Goal: Task Accomplishment & Management: Use online tool/utility

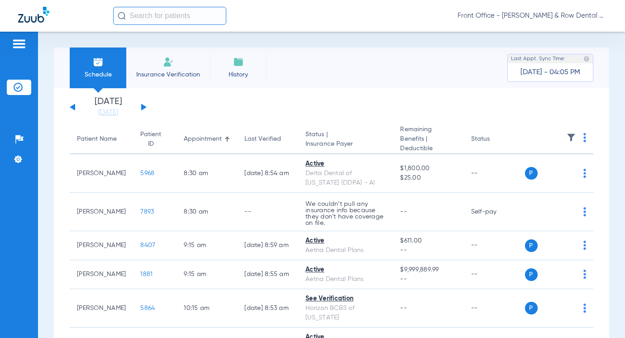
click at [140, 18] on input "text" at bounding box center [169, 16] width 113 height 18
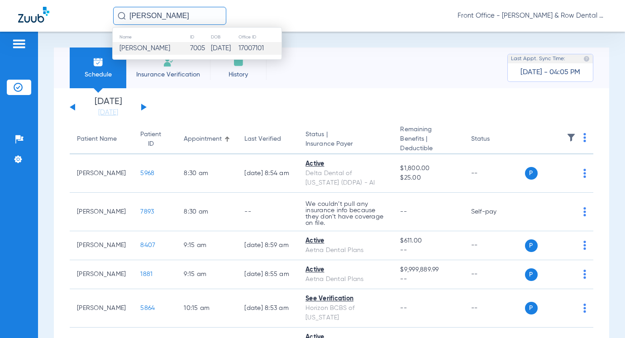
type input "[PERSON_NAME]"
click at [210, 46] on td "[DATE]" at bounding box center [224, 48] width 28 height 13
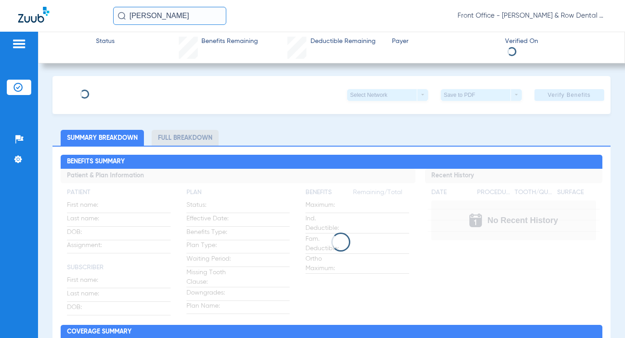
type input "[PERSON_NAME]"
type input "[DATE]"
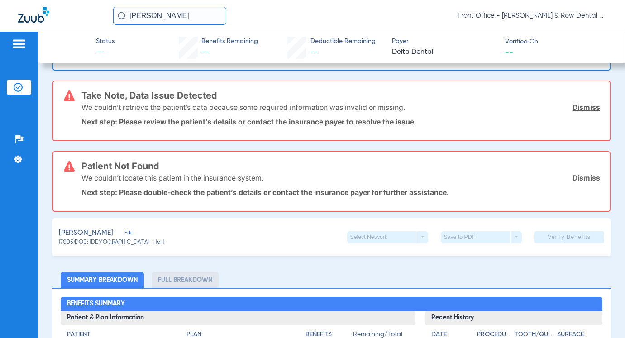
scroll to position [136, 0]
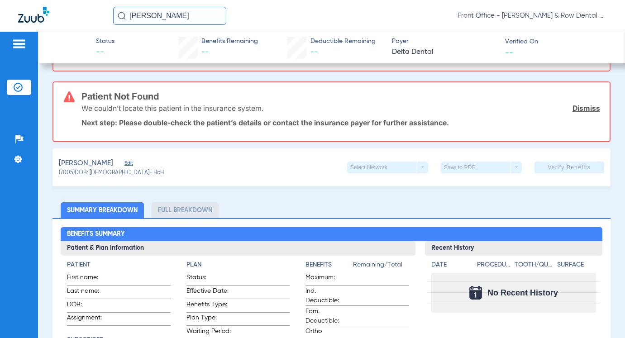
click at [124, 162] on span "Edit" at bounding box center [128, 164] width 8 height 9
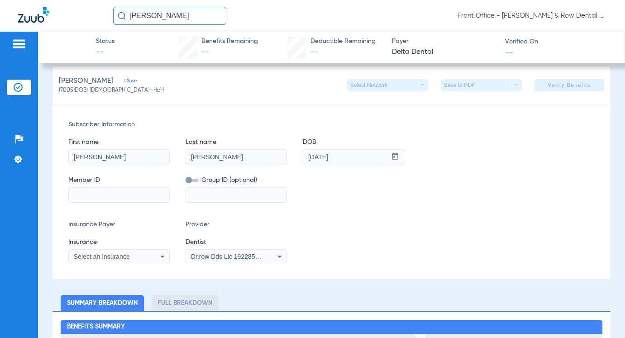
scroll to position [317, 0]
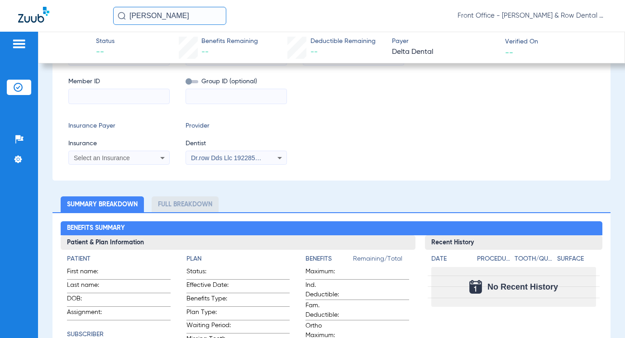
click at [93, 98] on input at bounding box center [119, 96] width 100 height 14
drag, startPoint x: 84, startPoint y: 98, endPoint x: -83, endPoint y: 94, distance: 167.0
click at [0, 94] on html "[PERSON_NAME] Front Office - [PERSON_NAME] & Row Dental Group Patients Insuranc…" at bounding box center [312, 169] width 625 height 338
type input "W234238362"
click at [212, 96] on input at bounding box center [236, 96] width 100 height 14
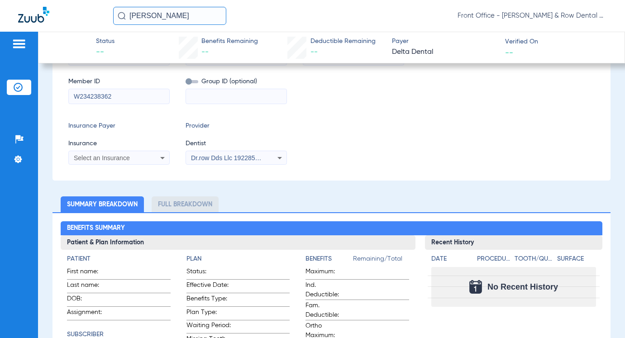
click at [124, 131] on div "Insurance Payer Insurance Select an Insurance" at bounding box center [118, 142] width 101 height 43
click at [105, 157] on span "Select an Insurance" at bounding box center [102, 157] width 56 height 7
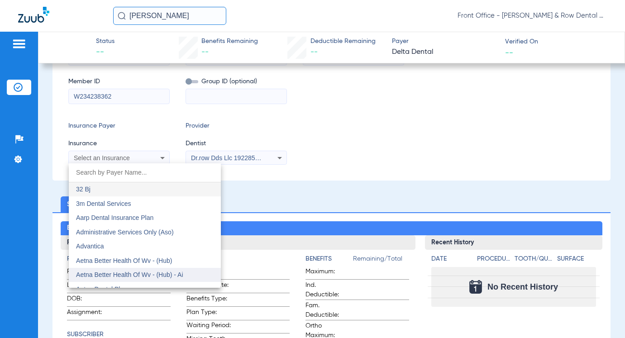
scroll to position [45, 0]
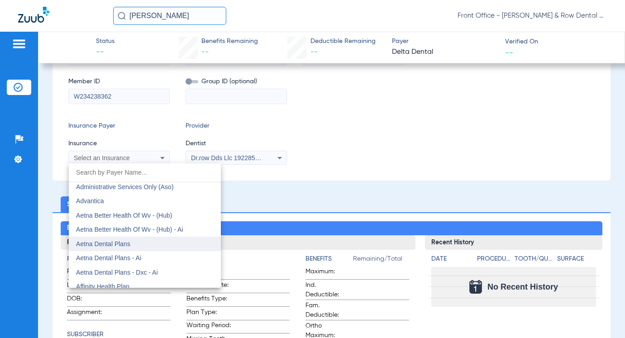
click at [114, 244] on span "Aetna Dental Plans" at bounding box center [103, 243] width 54 height 7
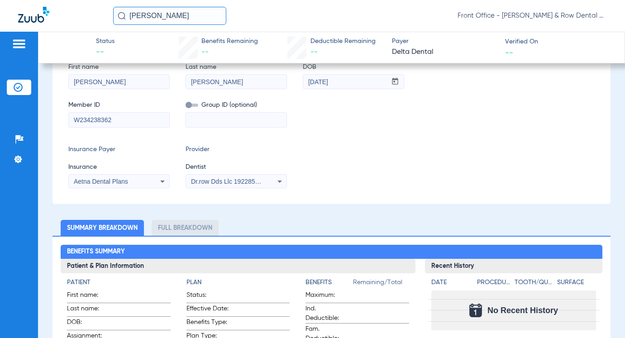
scroll to position [291, 0]
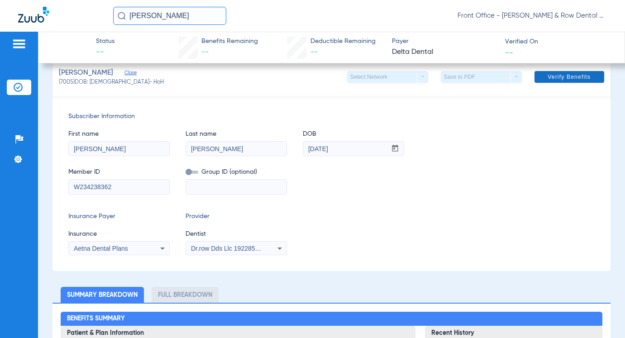
click at [552, 81] on span at bounding box center [569, 77] width 70 height 22
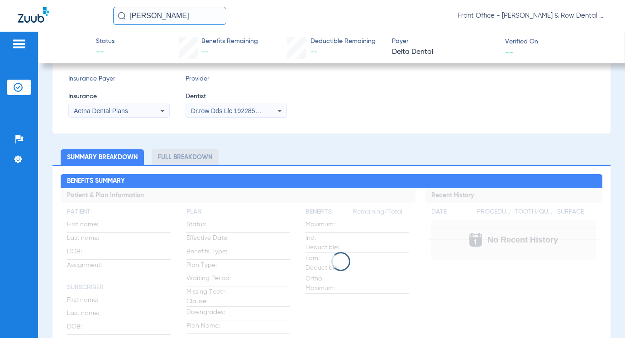
scroll to position [18, 0]
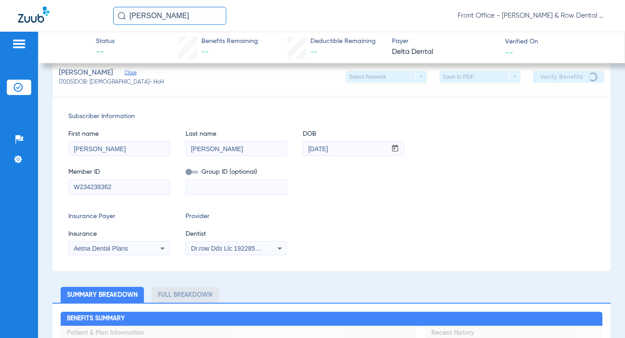
click at [266, 245] on div "Dr.row Dds Llc 1922855717" at bounding box center [236, 248] width 100 height 11
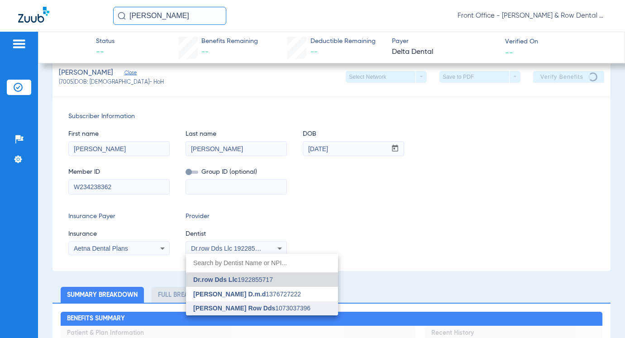
click at [232, 306] on span "[PERSON_NAME] Row Dds" at bounding box center [234, 307] width 82 height 7
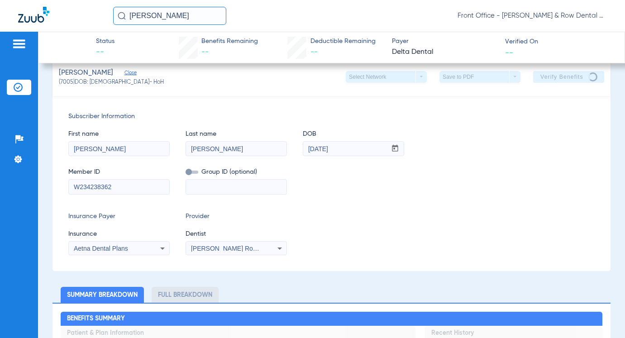
click at [546, 76] on app-verify-button "Verify Benefits" at bounding box center [568, 77] width 71 height 12
click at [198, 188] on input at bounding box center [236, 187] width 100 height 14
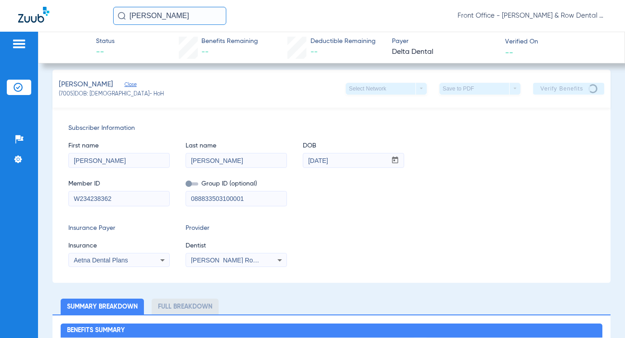
scroll to position [0, 0]
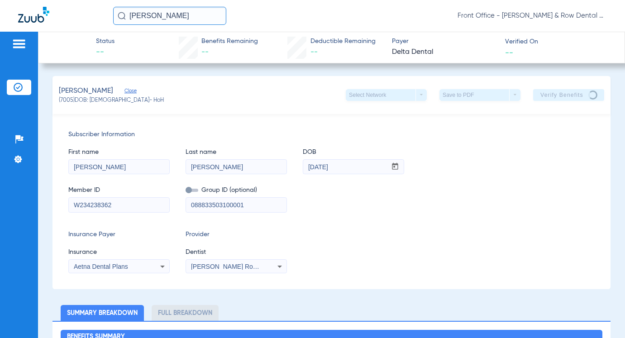
type input "088833503100001"
click at [539, 95] on app-verify-button "Verify Benefits" at bounding box center [568, 95] width 71 height 12
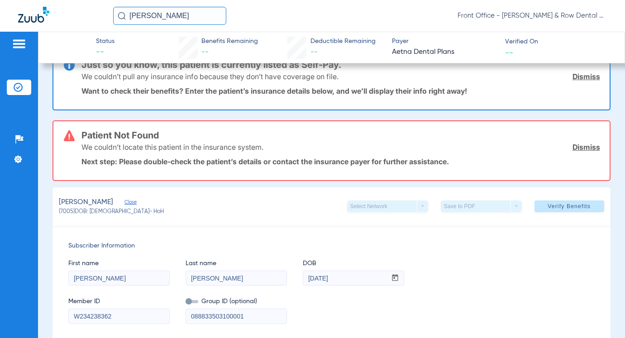
scroll to position [47, 0]
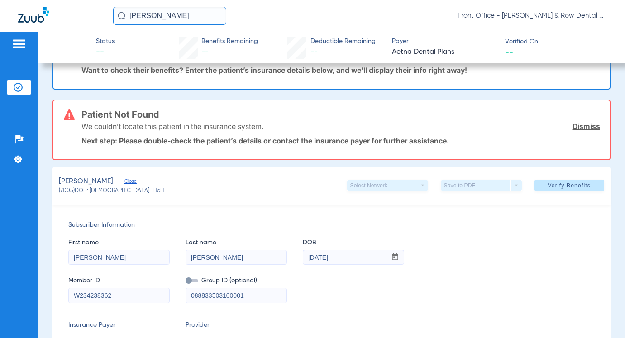
drag, startPoint x: 223, startPoint y: 256, endPoint x: 69, endPoint y: 253, distance: 154.3
click at [69, 253] on div "First name [PERSON_NAME] Last name [PERSON_NAME] mm / dd / yyyy [DATE]" at bounding box center [331, 247] width 526 height 35
click at [547, 184] on span "Verify Benefits" at bounding box center [568, 185] width 43 height 7
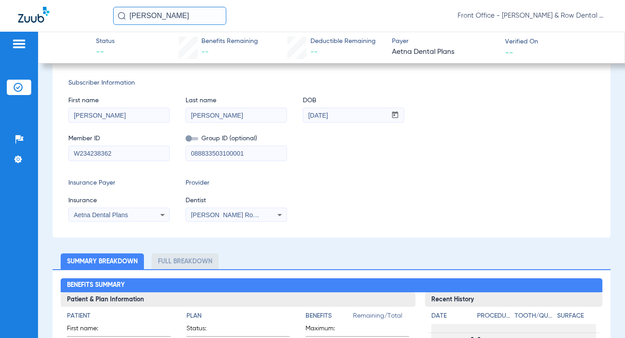
scroll to position [181, 0]
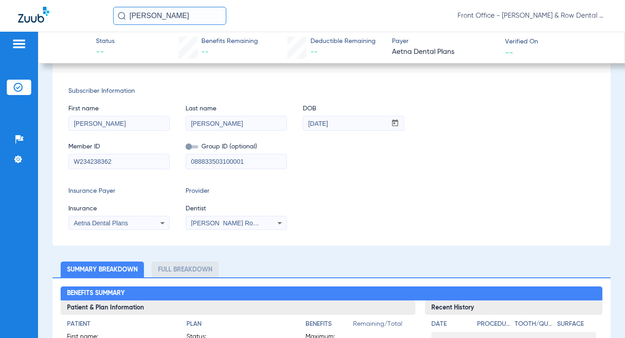
drag, startPoint x: 219, startPoint y: 124, endPoint x: 138, endPoint y: 118, distance: 82.2
click at [145, 118] on div "First name [PERSON_NAME] Last name [PERSON_NAME] DOB mm / dd / yyyy [DATE]" at bounding box center [331, 113] width 526 height 35
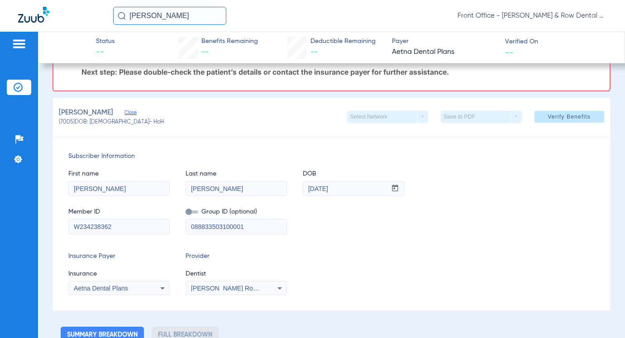
scroll to position [0, 0]
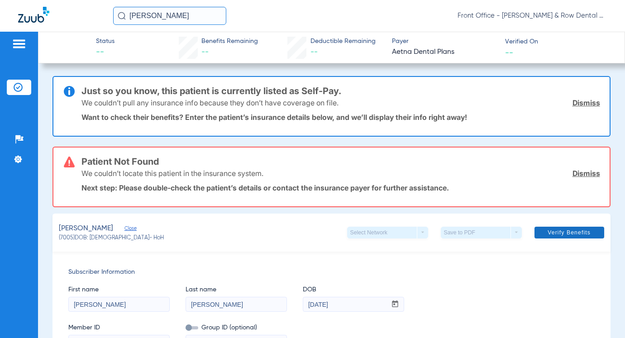
type input "[PERSON_NAME]"
click at [551, 235] on span "Verify Benefits" at bounding box center [568, 232] width 43 height 7
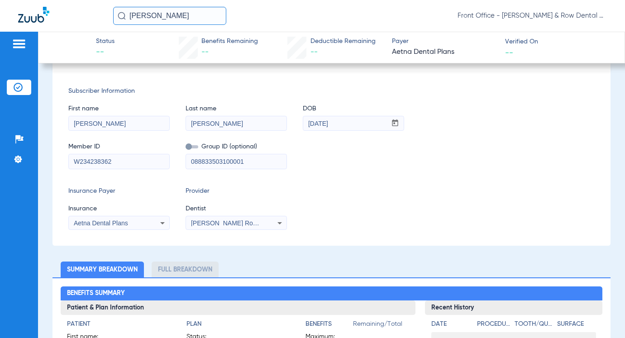
scroll to position [136, 0]
